Goal: Find specific page/section

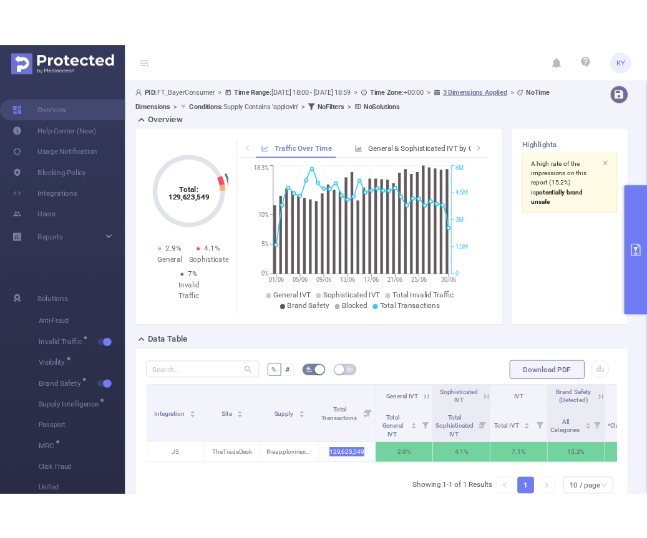
scroll to position [100, 0]
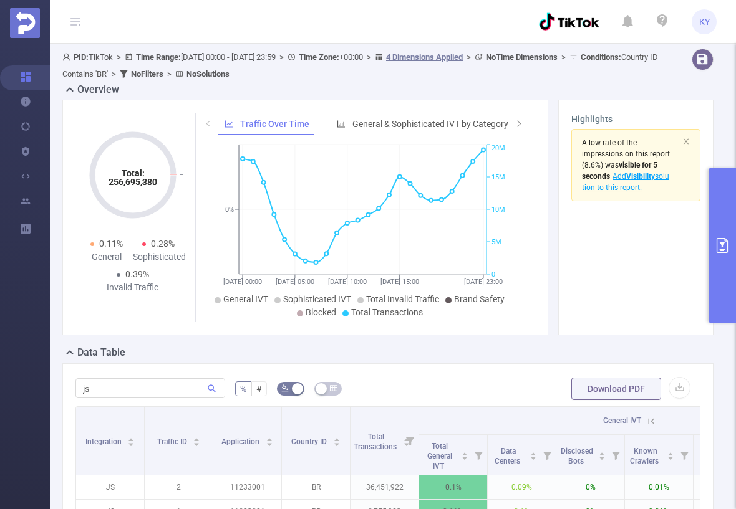
click at [511, 345] on div "Data Table" at bounding box center [392, 353] width 661 height 17
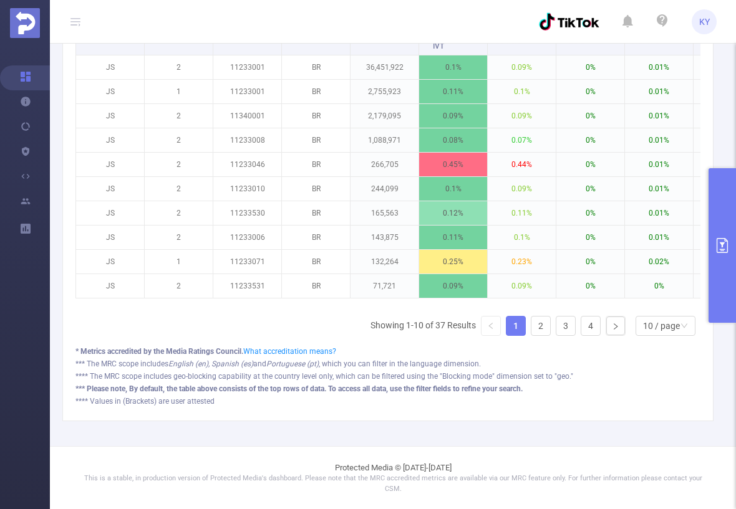
scroll to position [423, 0]
